Goal: Information Seeking & Learning: Learn about a topic

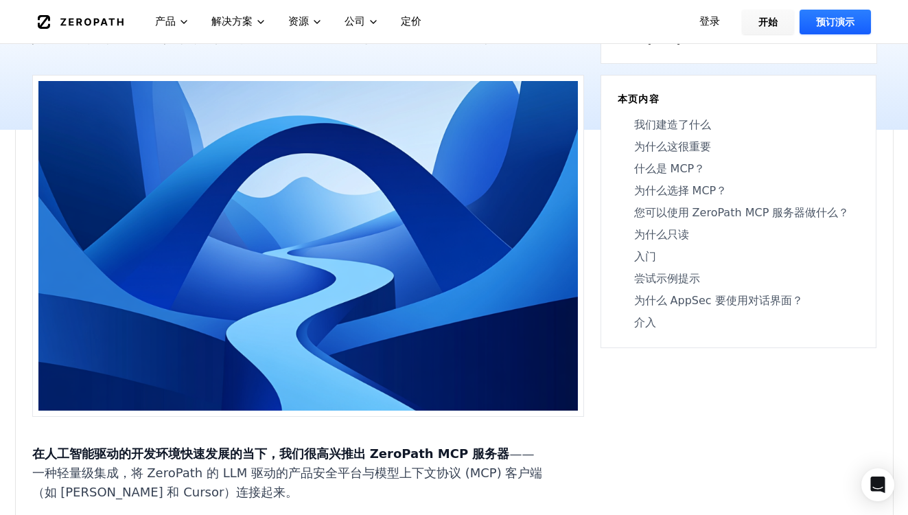
scroll to position [215, 0]
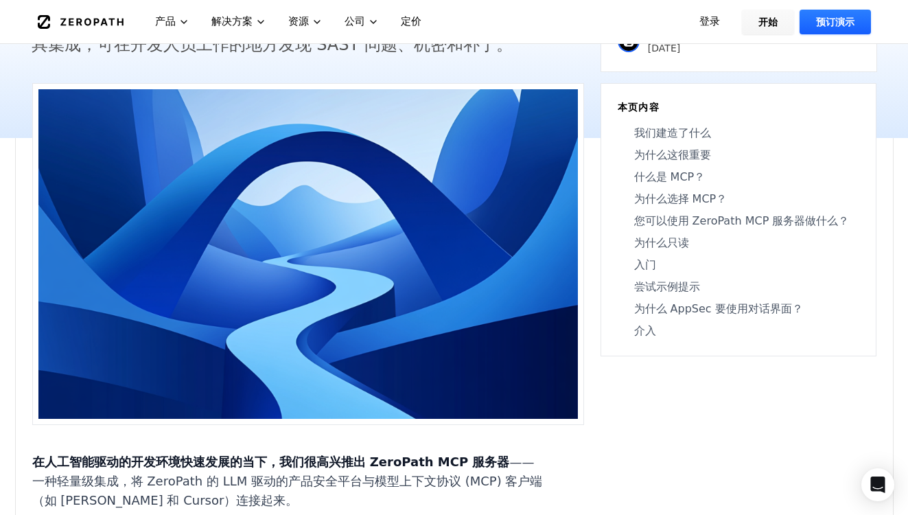
click at [692, 211] on nav "我们建造了什么 为什么这很重要 什么是 MCP？ 为什么选择 MCP？ 您可以使用 ZeroPath MCP 服务器做什么？ 为什么只读 入门 尝试示例提示 …" at bounding box center [739, 232] width 242 height 214
click at [678, 181] on font "什么是 MCP？" at bounding box center [669, 176] width 71 height 13
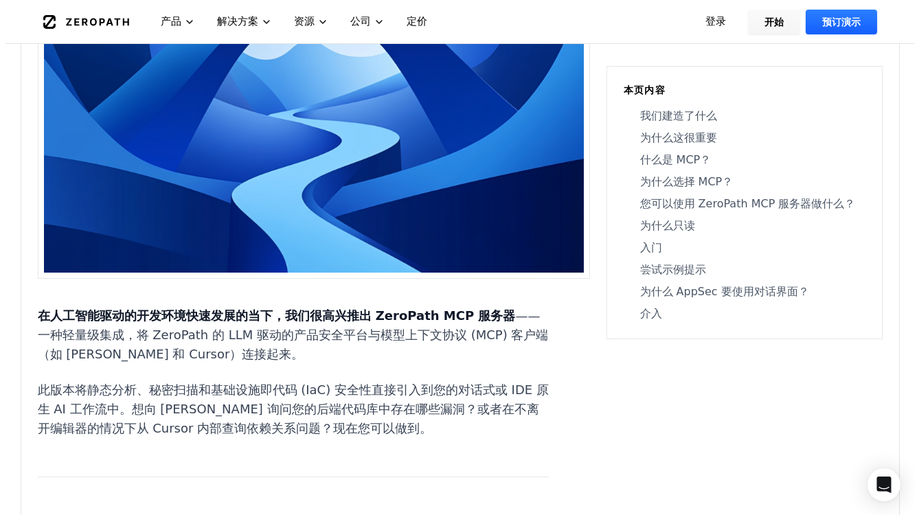
scroll to position [0, 0]
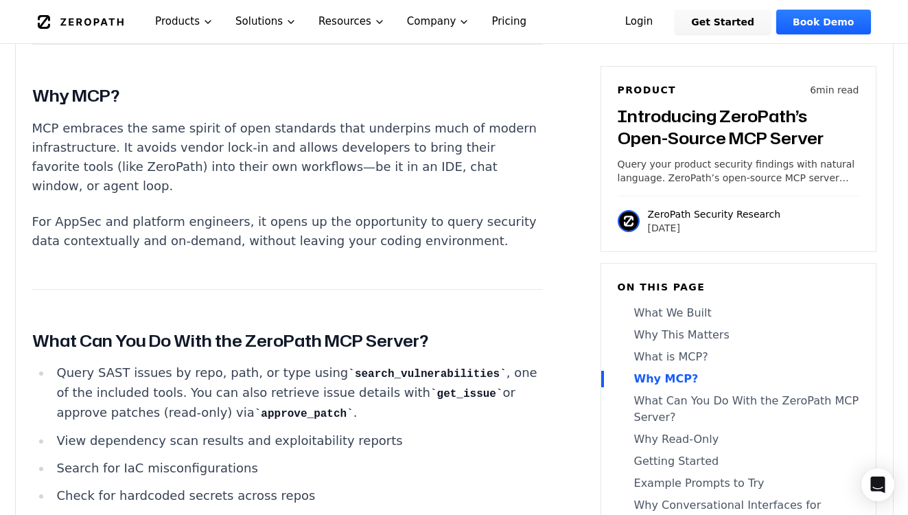
scroll to position [2109, 0]
